Goal: Communication & Community: Share content

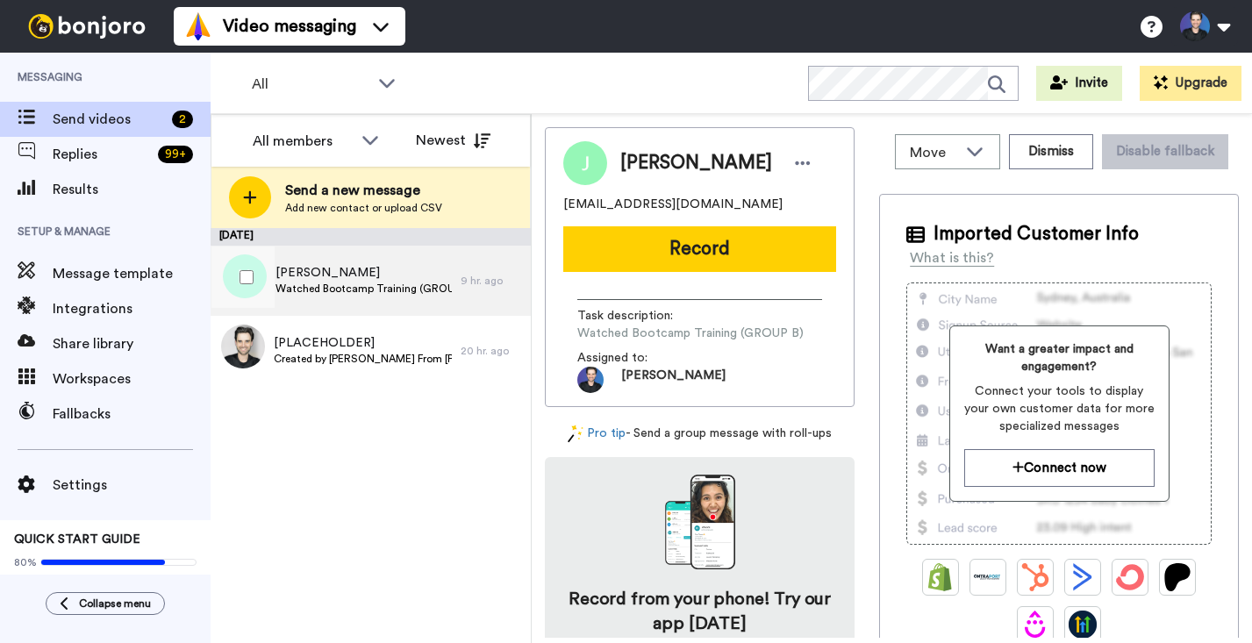
click at [451, 275] on span "[PERSON_NAME]" at bounding box center [363, 273] width 176 height 18
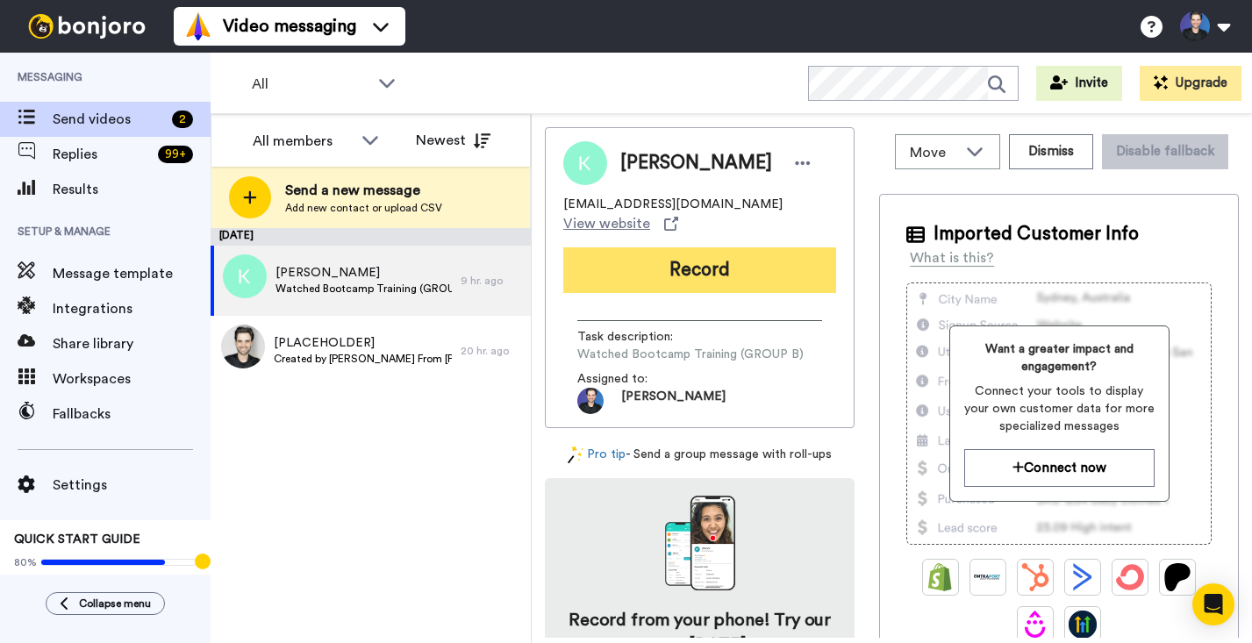
click at [658, 253] on button "Record" at bounding box center [699, 270] width 273 height 46
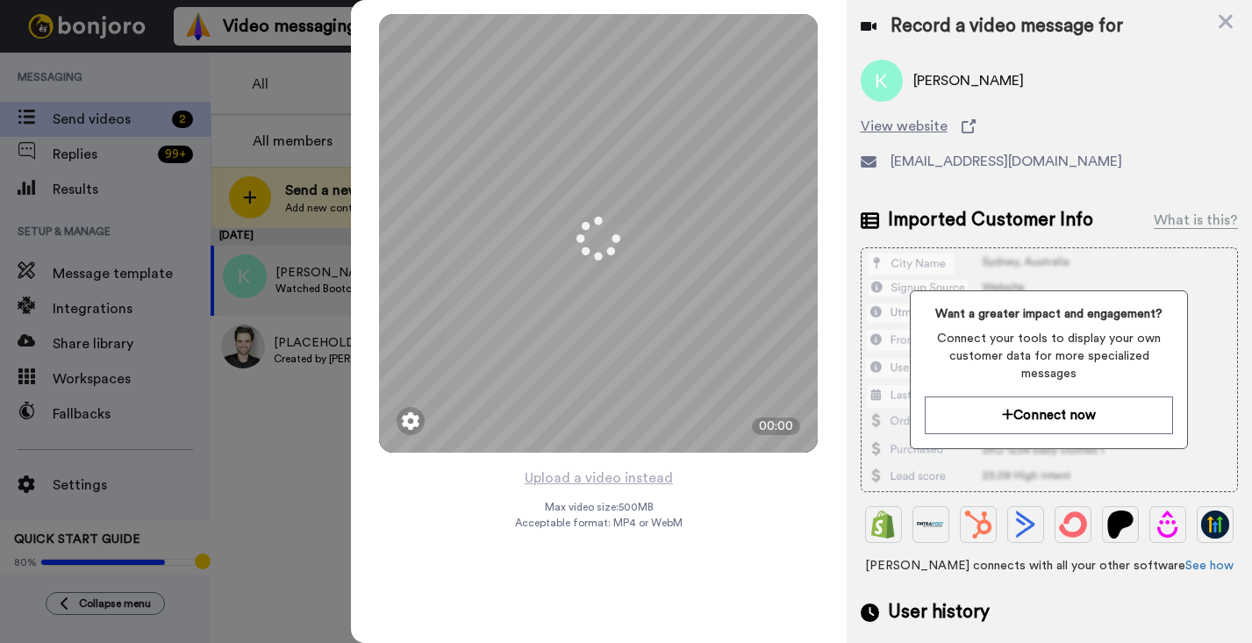
click at [706, 489] on div "Mirrored Redo 3 00:00 Upload a video instead Max video size: 500 MB Acceptable …" at bounding box center [599, 321] width 496 height 643
click at [637, 480] on button "Upload a video instead" at bounding box center [598, 478] width 159 height 23
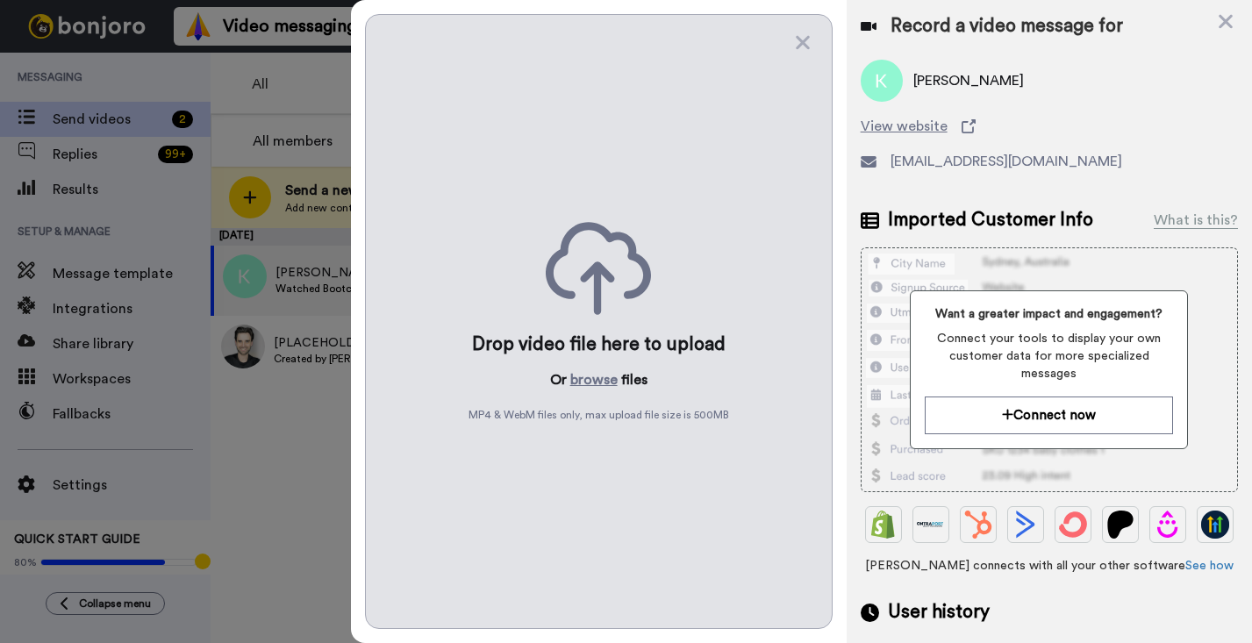
click at [636, 480] on div "Drop video file here to upload Or browse files MP4 & WebM files only, max uploa…" at bounding box center [598, 321] width 467 height 615
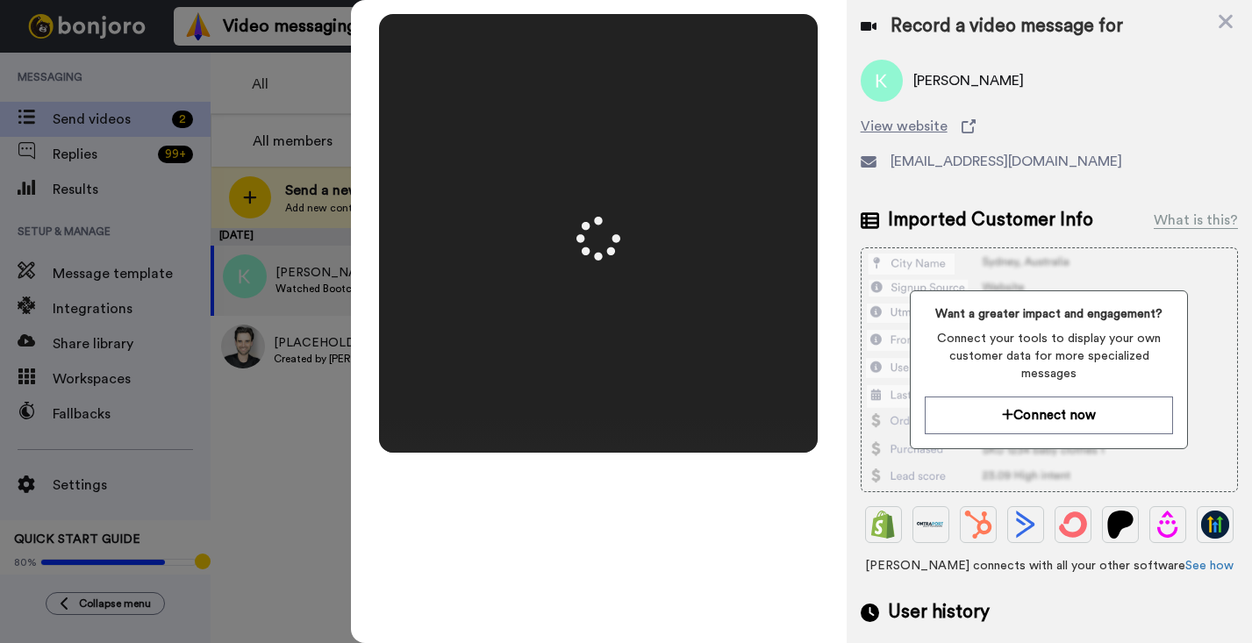
click at [833, 411] on div "Mirrored Redo 3 00:50" at bounding box center [599, 321] width 496 height 643
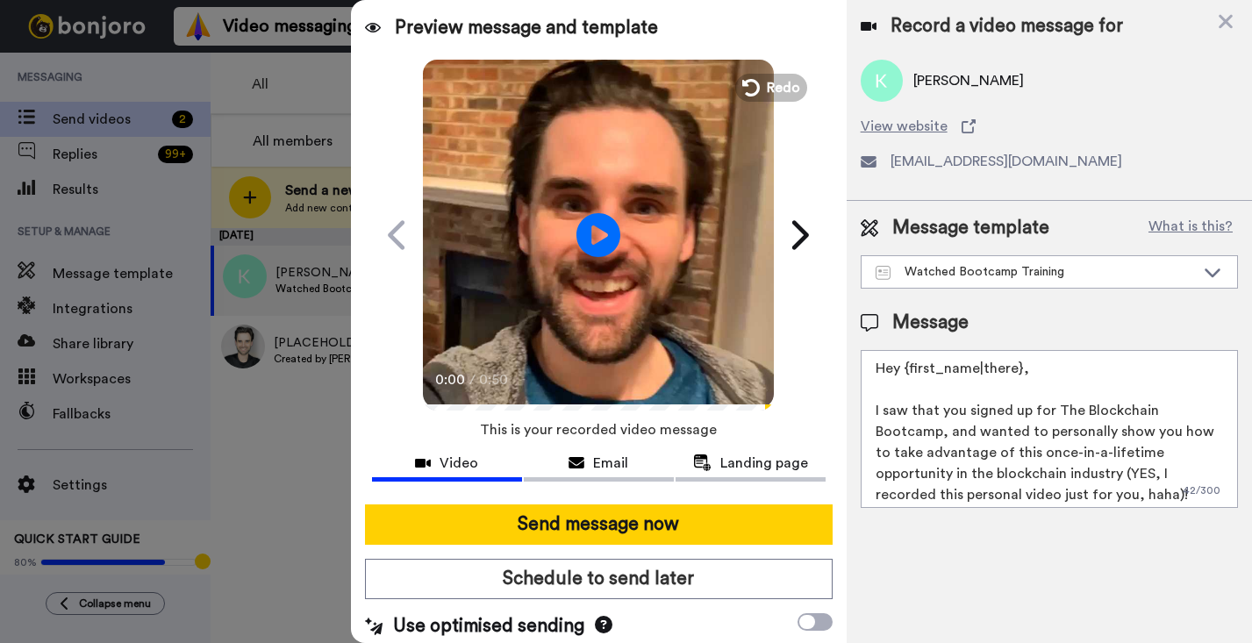
click at [624, 309] on video at bounding box center [598, 232] width 351 height 351
click at [611, 293] on video at bounding box center [598, 232] width 351 height 351
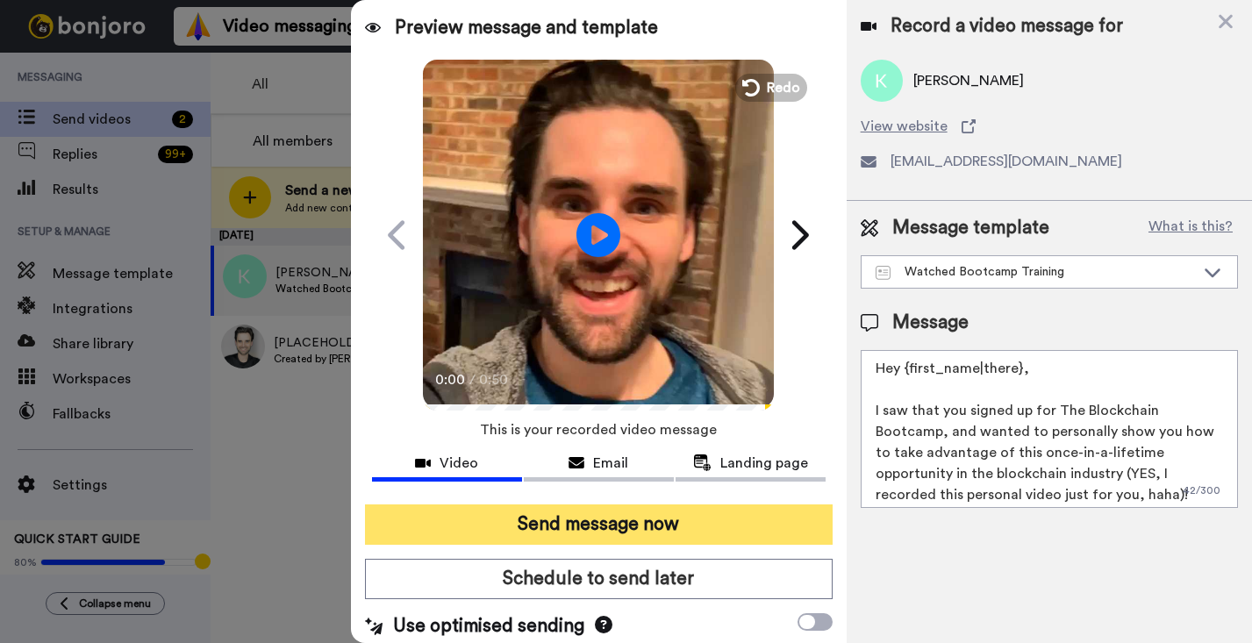
click at [638, 510] on button "Send message now" at bounding box center [598, 524] width 467 height 40
